Goal: Information Seeking & Learning: Learn about a topic

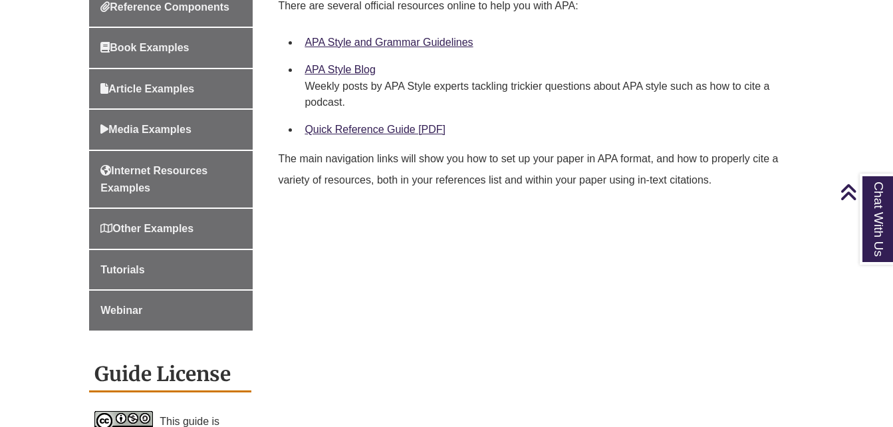
scroll to position [596, 0]
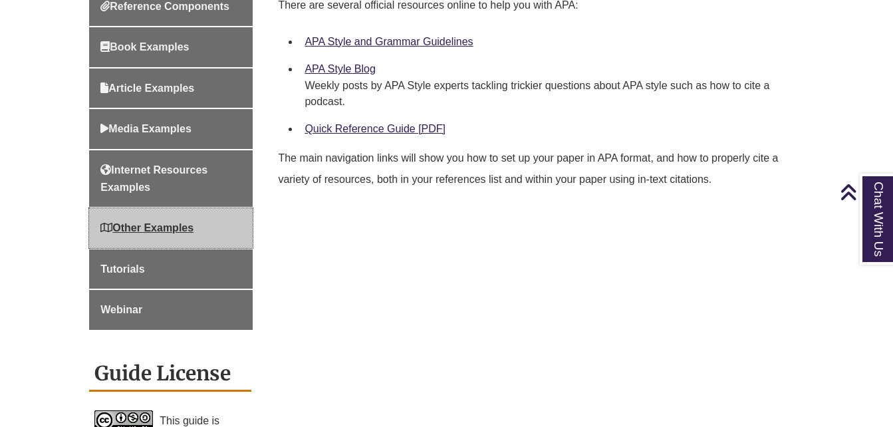
click at [158, 225] on span "Other Examples" at bounding box center [146, 227] width 93 height 11
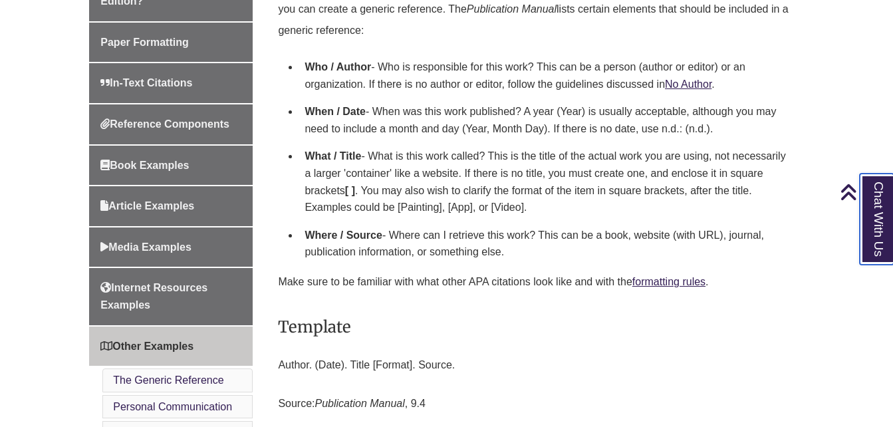
scroll to position [439, 0]
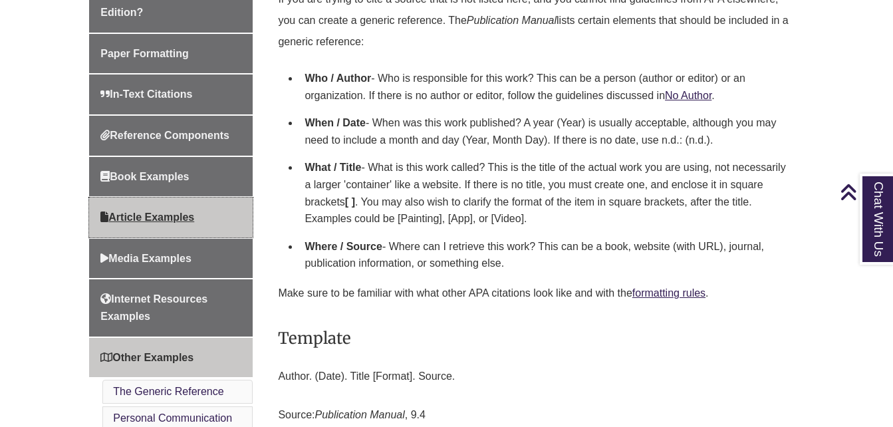
click at [150, 211] on link "Article Examples" at bounding box center [171, 217] width 164 height 40
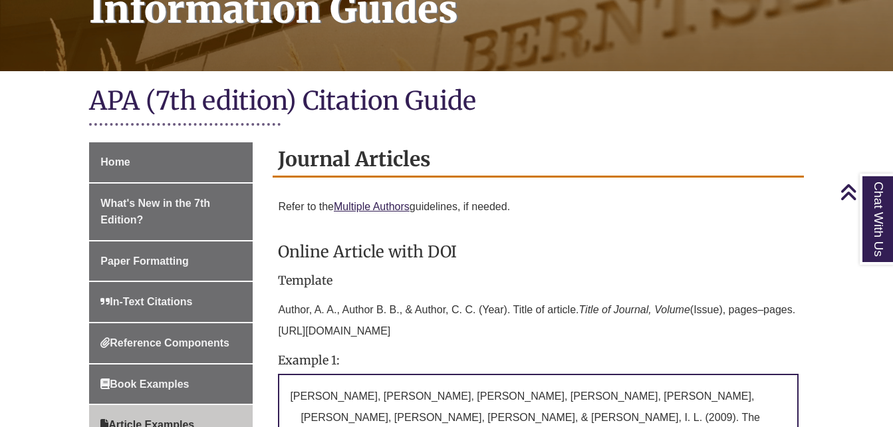
scroll to position [231, 0]
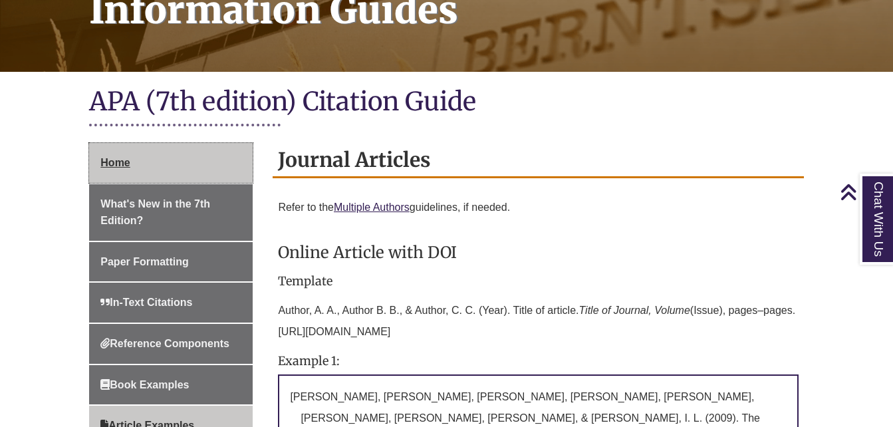
click at [149, 156] on link "Home" at bounding box center [171, 163] width 164 height 40
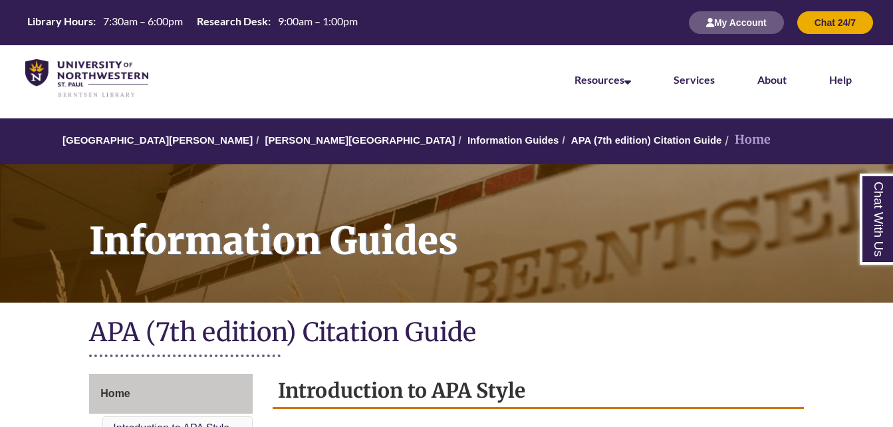
scroll to position [319, 0]
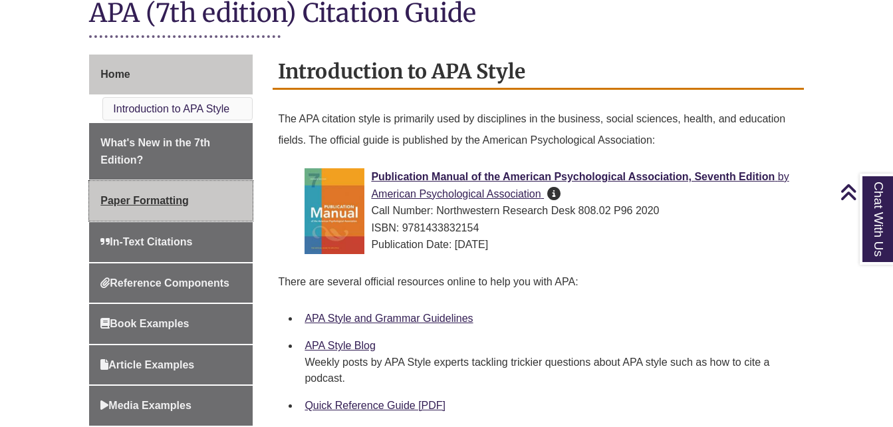
click at [184, 209] on link "Paper Formatting" at bounding box center [171, 201] width 164 height 40
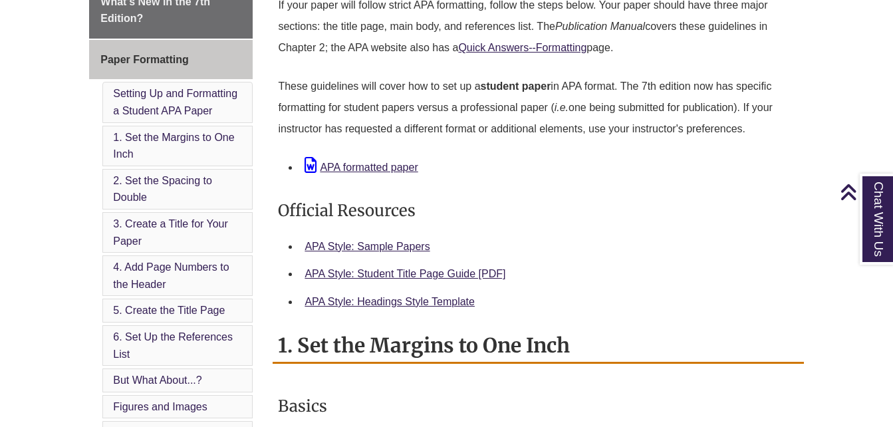
scroll to position [432, 0]
click at [420, 251] on link "APA Style: Sample Papers" at bounding box center [367, 246] width 125 height 11
